Goal: Use online tool/utility: Utilize a website feature to perform a specific function

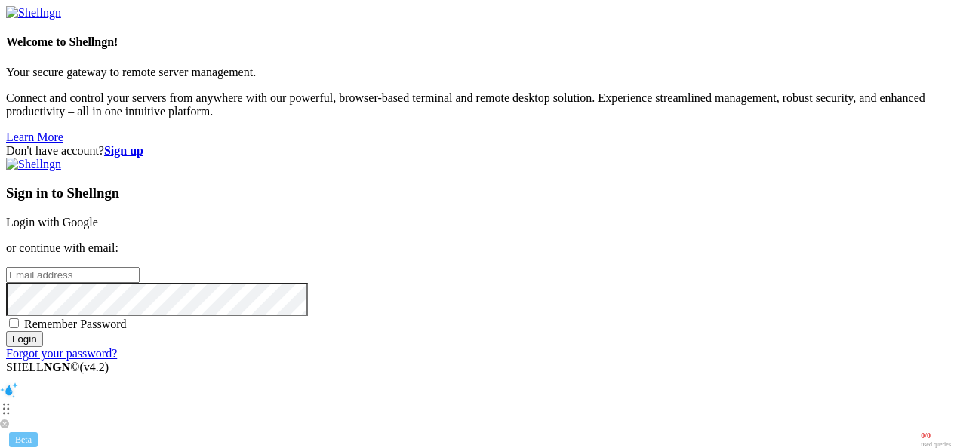
click at [98, 216] on link "Login with Google" at bounding box center [52, 222] width 92 height 13
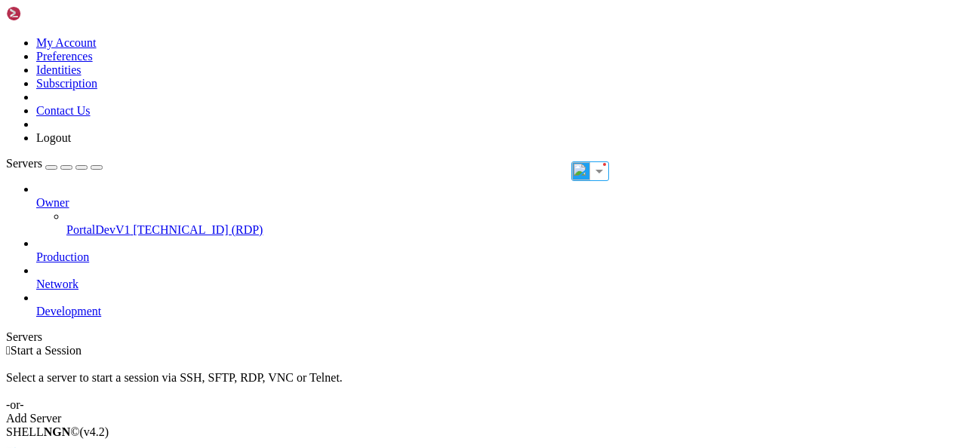
click at [88, 251] on span "Production" at bounding box center [62, 257] width 53 height 13
click at [36, 251] on icon at bounding box center [36, 251] width 0 height 0
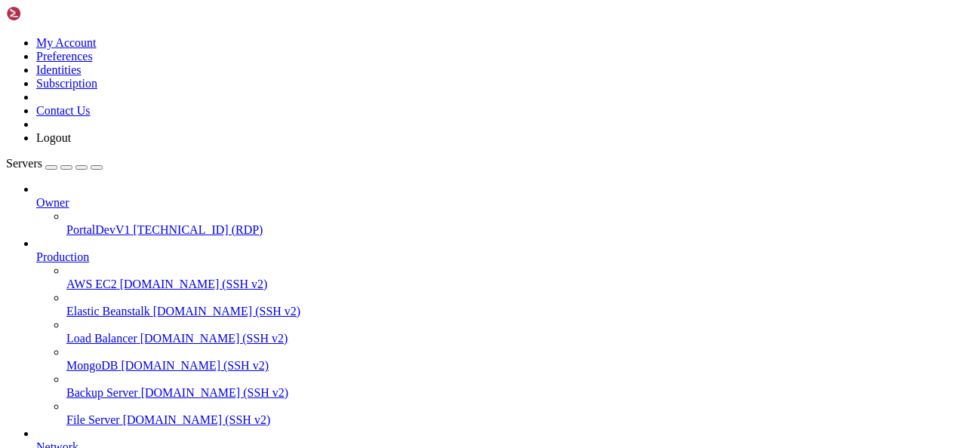
click at [120, 278] on span "[DOMAIN_NAME] (SSH v2)" at bounding box center [194, 284] width 148 height 13
click at [77, 223] on span "PortalDevV1" at bounding box center [97, 229] width 63 height 13
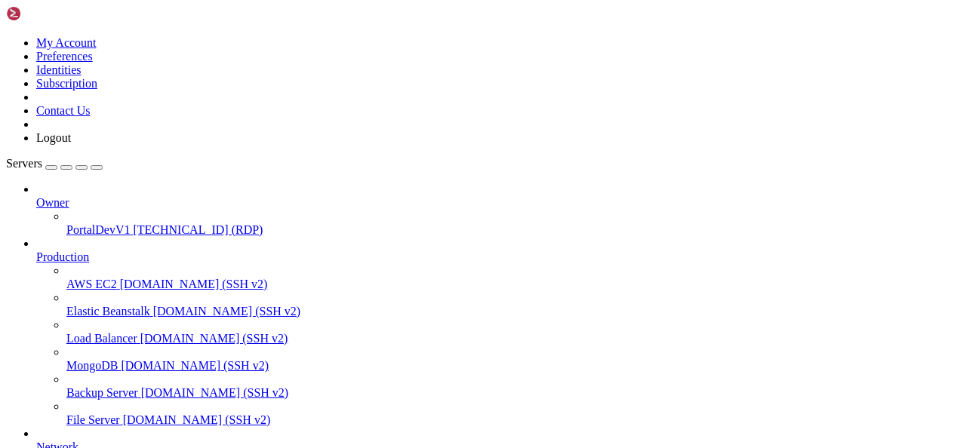
click at [57, 165] on button "button" at bounding box center [51, 167] width 12 height 5
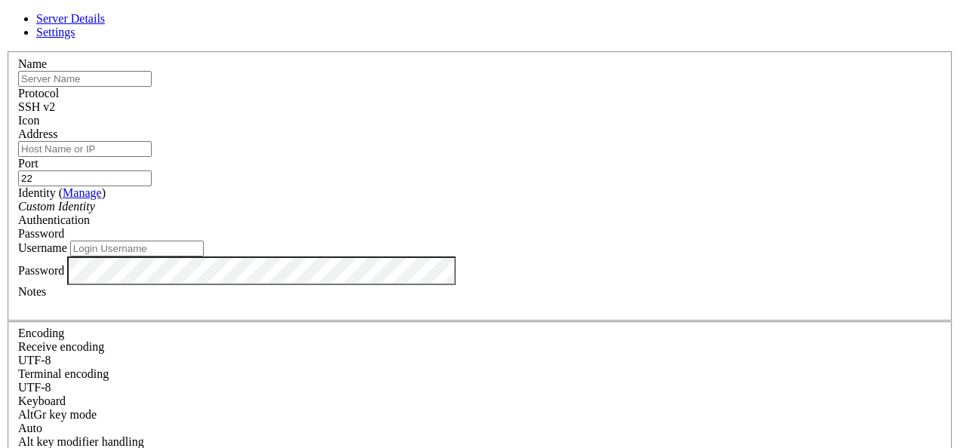
click at [567, 100] on div "SSH v2" at bounding box center [480, 107] width 924 height 14
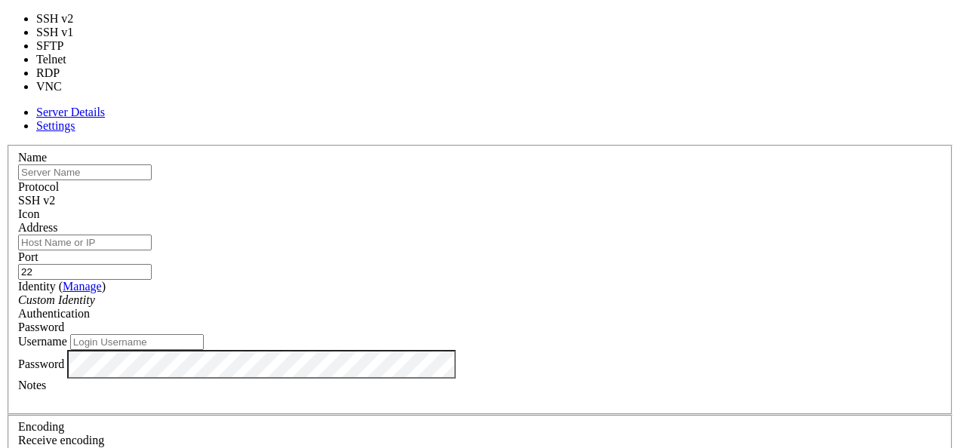
type input "3389"
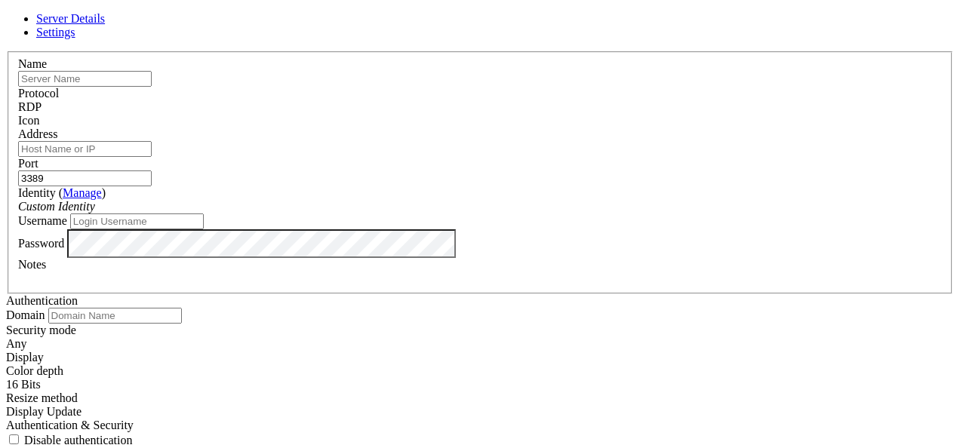
click at [646, 128] on div at bounding box center [480, 128] width 924 height 0
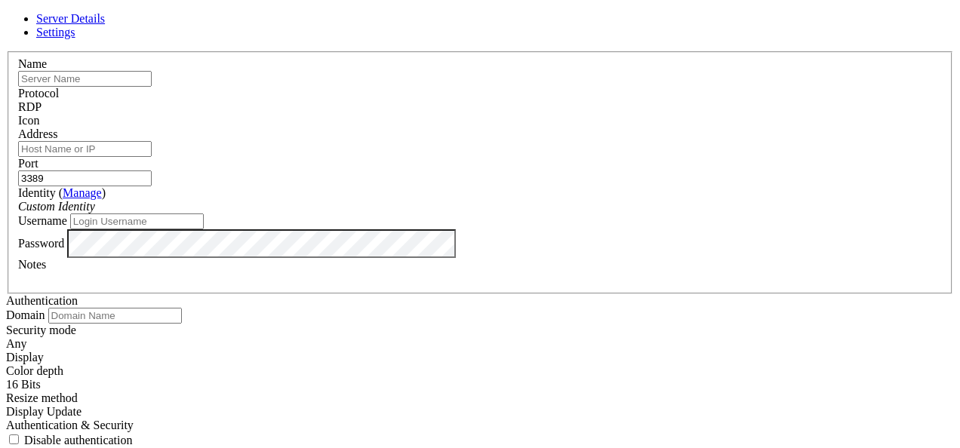
click at [646, 128] on div at bounding box center [480, 128] width 924 height 0
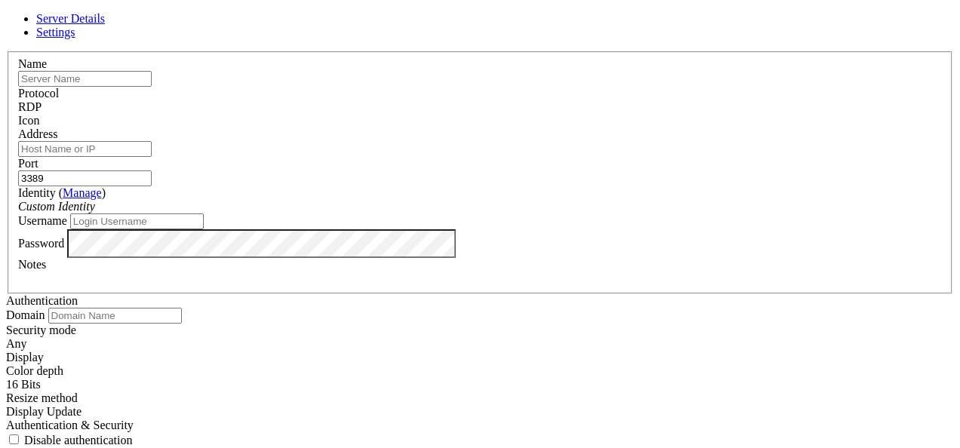
drag, startPoint x: 382, startPoint y: 103, endPoint x: 382, endPoint y: 112, distance: 8.3
click at [152, 87] on input "text" at bounding box center [85, 79] width 134 height 16
click at [38, 157] on label "Port" at bounding box center [28, 163] width 20 height 13
click at [152, 171] on input "3389" at bounding box center [85, 179] width 134 height 16
click at [152, 157] on input "Address" at bounding box center [85, 149] width 134 height 16
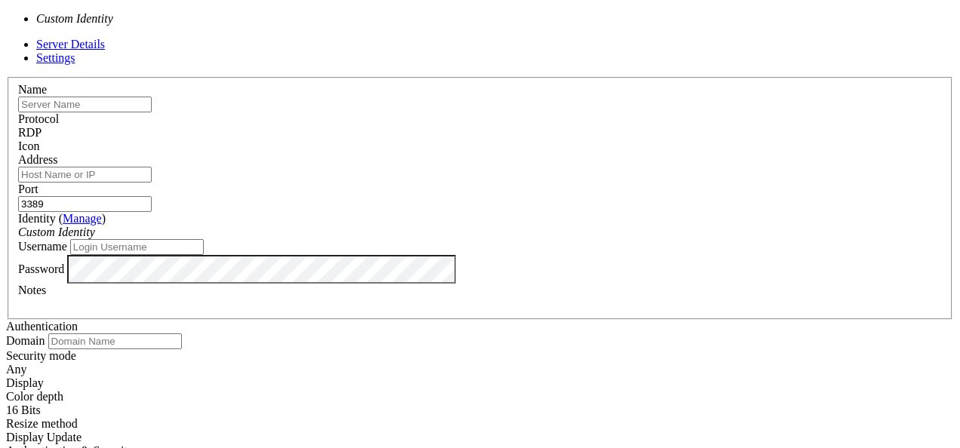
click at [625, 226] on div "Custom Identity" at bounding box center [480, 233] width 924 height 14
click at [685, 202] on div "Name Protocol RDP Icon Address Port 3389 ( Manage )" at bounding box center [480, 312] width 948 height 470
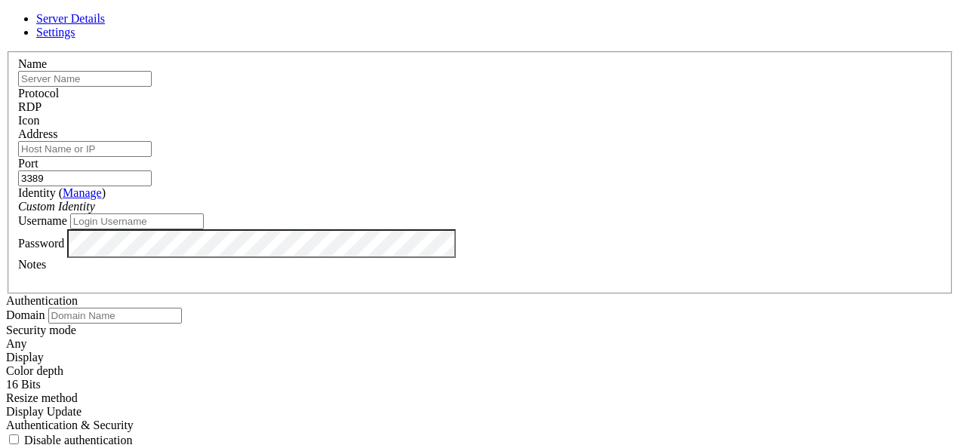
click at [152, 87] on input "text" at bounding box center [85, 79] width 134 height 16
click at [38, 157] on label "Port" at bounding box center [28, 163] width 20 height 13
click at [152, 171] on input "3389" at bounding box center [85, 179] width 134 height 16
drag, startPoint x: 687, startPoint y: 30, endPoint x: 687, endPoint y: 51, distance: 21.1
click at [6, 51] on icon at bounding box center [6, 51] width 0 height 0
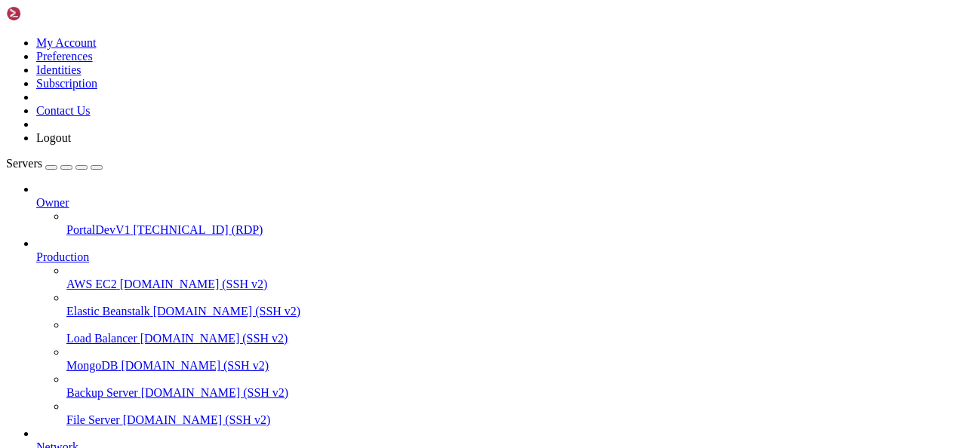
click at [36, 441] on icon at bounding box center [36, 441] width 0 height 0
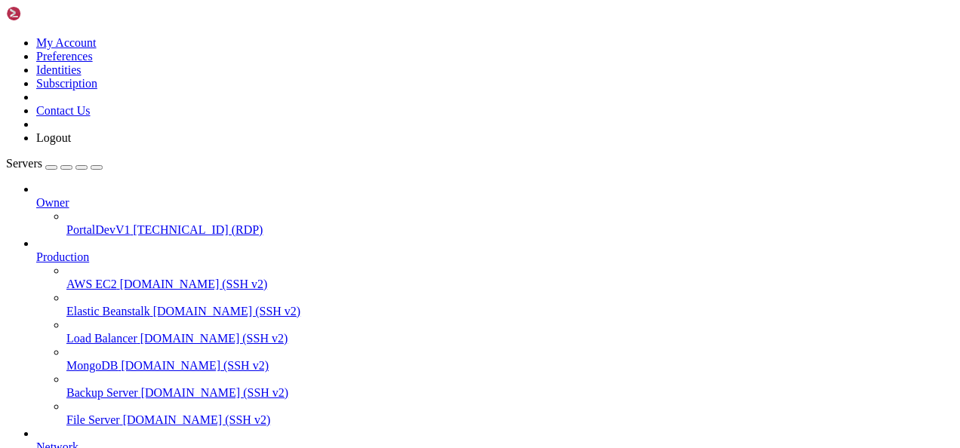
click at [51, 168] on div "button" at bounding box center [51, 168] width 0 height 0
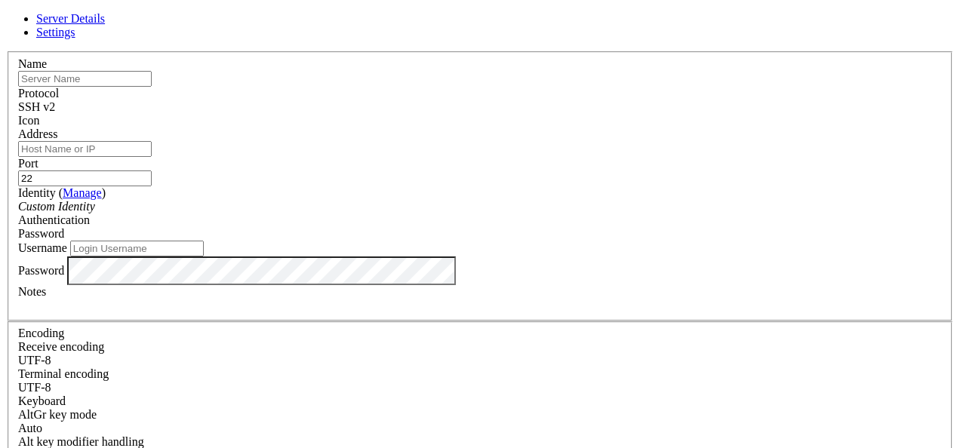
click at [152, 157] on input "Address" at bounding box center [85, 149] width 134 height 16
click at [6, 51] on link at bounding box center [6, 51] width 0 height 0
